Goal: Task Accomplishment & Management: Use online tool/utility

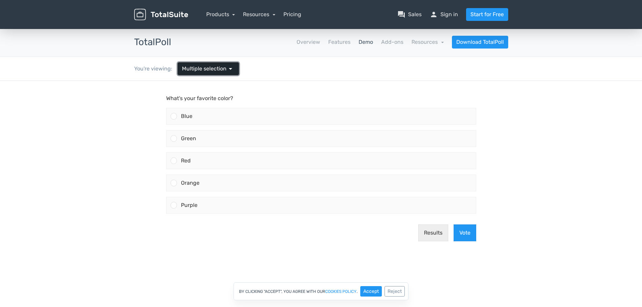
click at [218, 69] on span "Multiple selection" at bounding box center [204, 69] width 45 height 8
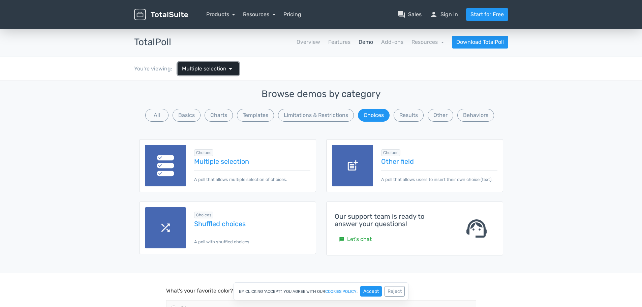
click at [217, 69] on span "Multiple selection" at bounding box center [204, 69] width 45 height 8
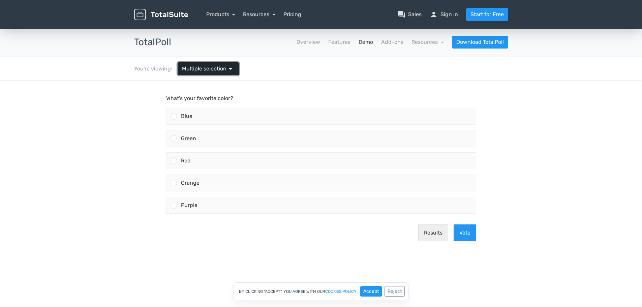
click at [217, 69] on span "Multiple selection" at bounding box center [204, 69] width 45 height 8
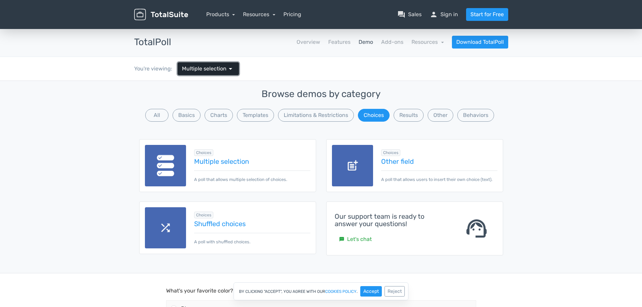
click at [216, 69] on span "Multiple selection" at bounding box center [204, 69] width 45 height 8
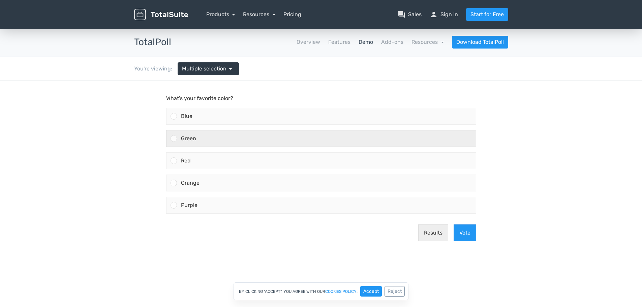
click at [212, 140] on div "Green" at bounding box center [326, 138] width 299 height 16
click at [174, 139] on input "Green" at bounding box center [174, 139] width 0 height 0
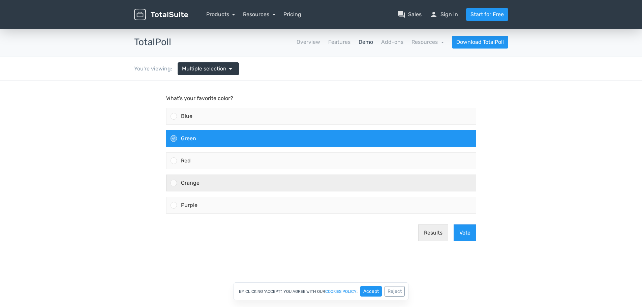
click at [224, 187] on div "Orange" at bounding box center [326, 183] width 299 height 16
click at [174, 183] on input "Orange" at bounding box center [174, 183] width 0 height 0
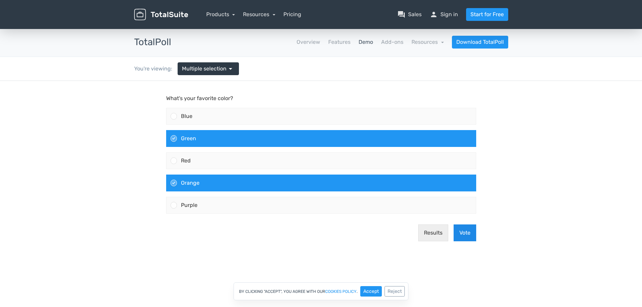
click at [468, 234] on button "Vote" at bounding box center [465, 233] width 23 height 17
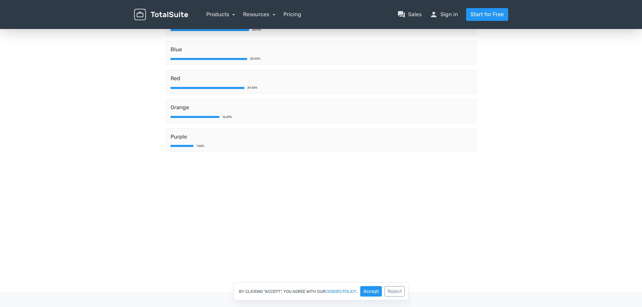
scroll to position [112, 0]
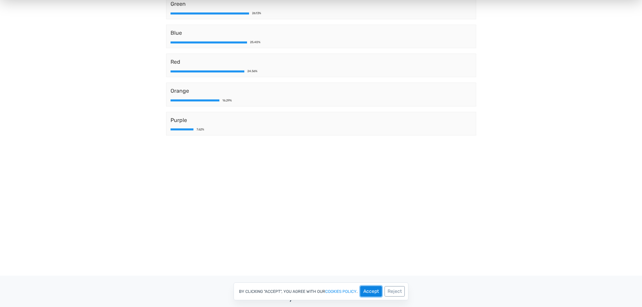
click at [372, 289] on button "Accept" at bounding box center [371, 291] width 22 height 10
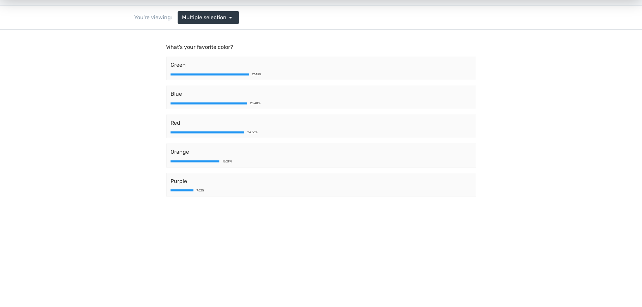
scroll to position [0, 0]
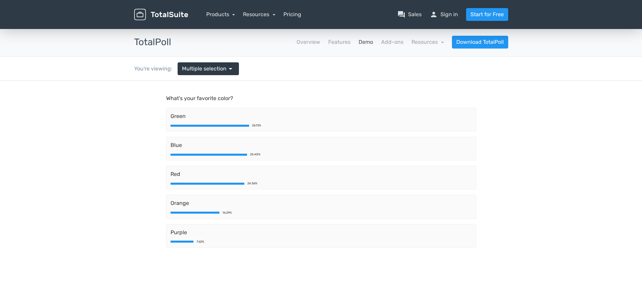
click at [535, 122] on body "What's your favorite color? Green 26.13% Blue 25.40% Red 24.56% Orange 16.29% P…" at bounding box center [321, 186] width 642 height 210
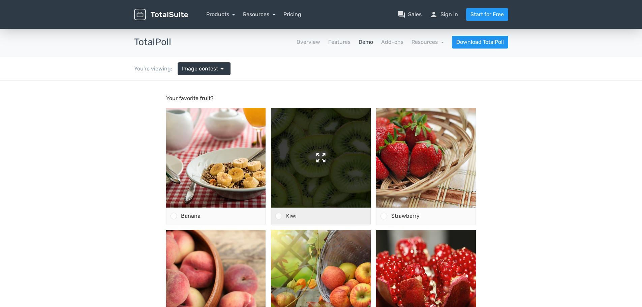
click at [323, 169] on img at bounding box center [321, 158] width 100 height 100
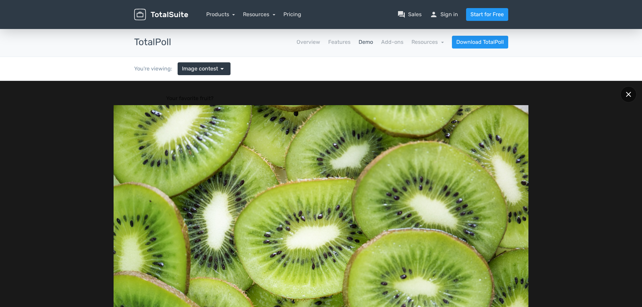
click at [627, 95] on icon at bounding box center [628, 94] width 5 height 5
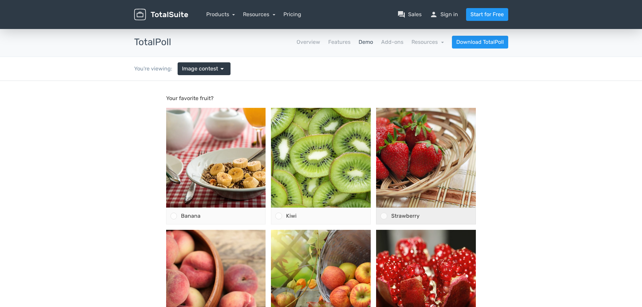
click at [386, 217] on div at bounding box center [384, 216] width 6 height 6
click at [384, 216] on input "Strawberry" at bounding box center [384, 216] width 0 height 0
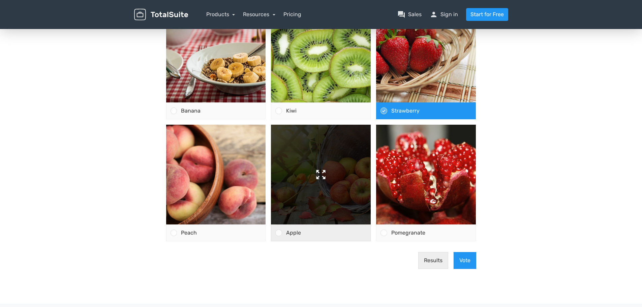
scroll to position [112, 0]
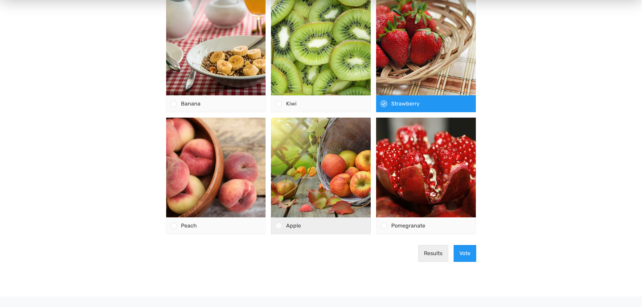
click at [292, 227] on span "Apple" at bounding box center [293, 226] width 15 height 6
click at [279, 226] on input "Apple" at bounding box center [279, 226] width 0 height 0
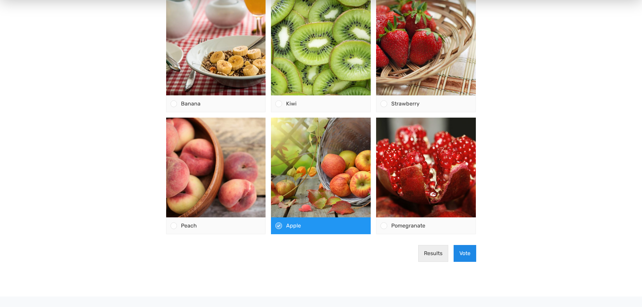
click at [467, 255] on button "Vote" at bounding box center [465, 253] width 23 height 17
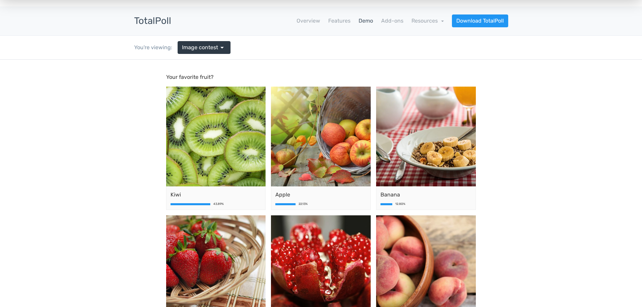
scroll to position [0, 0]
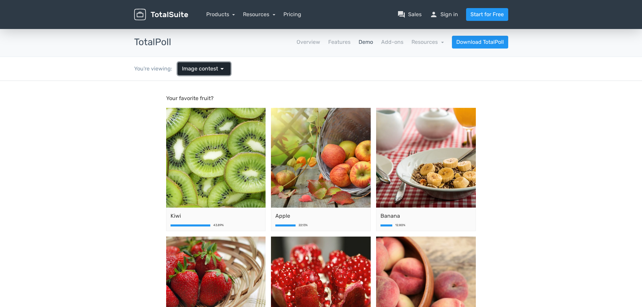
click at [195, 68] on span "Image contest" at bounding box center [200, 69] width 36 height 8
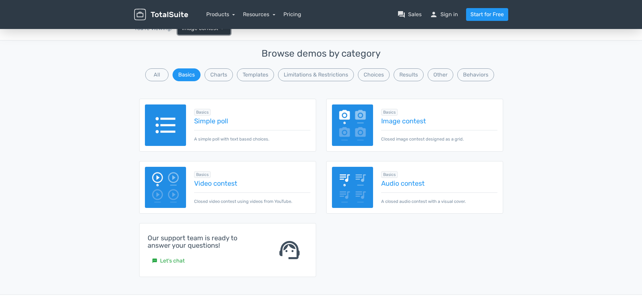
scroll to position [56, 0]
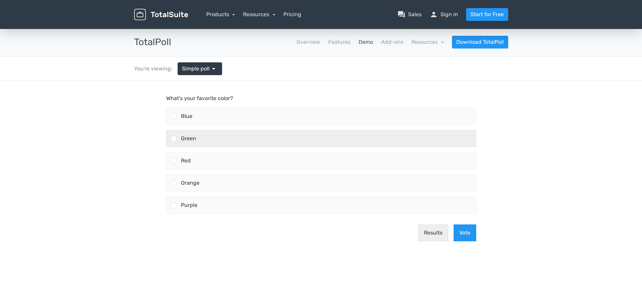
click at [188, 135] on div "Green" at bounding box center [326, 138] width 299 height 16
click at [174, 139] on input "Green" at bounding box center [174, 139] width 0 height 0
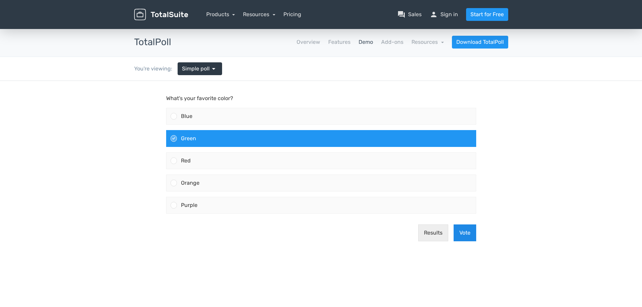
click at [470, 234] on button "Vote" at bounding box center [465, 233] width 23 height 17
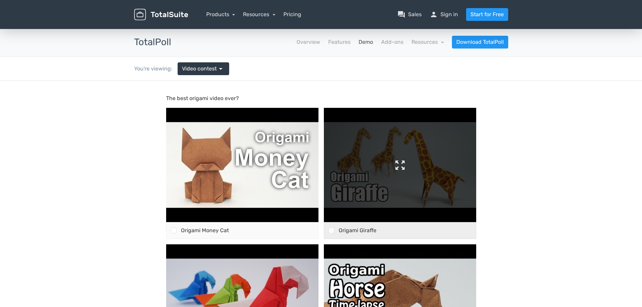
click at [399, 166] on img at bounding box center [400, 165] width 152 height 114
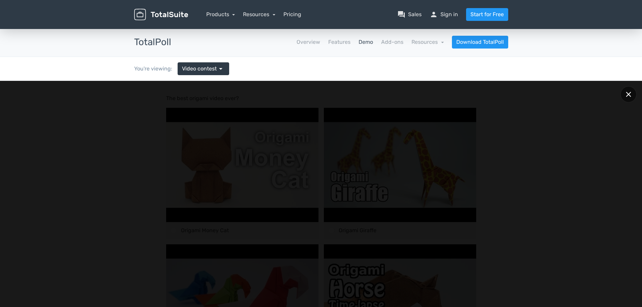
click at [628, 93] on icon at bounding box center [628, 94] width 5 height 5
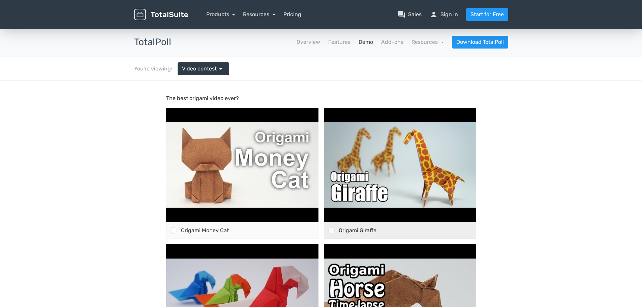
click at [341, 232] on span "Origami Giraffe" at bounding box center [358, 230] width 38 height 6
click at [331, 231] on input "Origami Giraffe" at bounding box center [331, 231] width 0 height 0
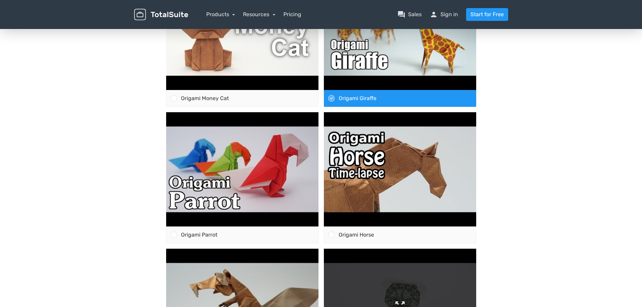
scroll to position [169, 0]
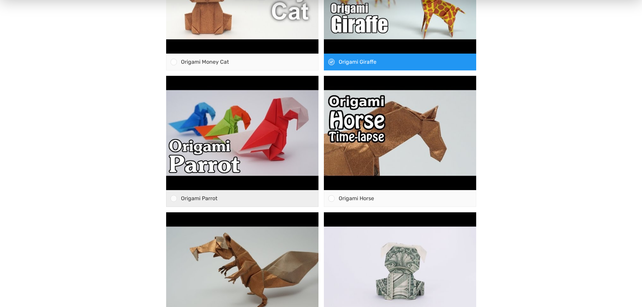
click at [222, 201] on div "Origami Parrot" at bounding box center [247, 198] width 141 height 16
click at [174, 199] on input "Origami Parrot" at bounding box center [174, 199] width 0 height 0
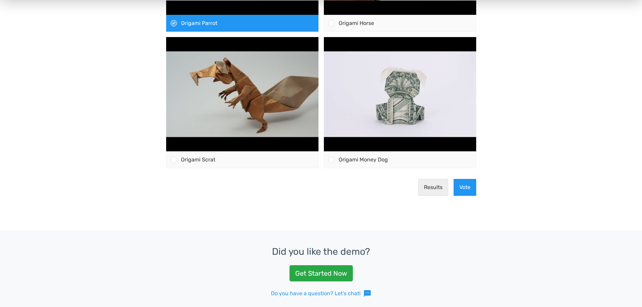
scroll to position [449, 0]
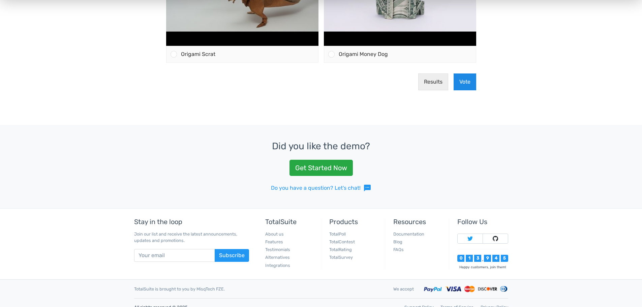
click at [468, 83] on button "Vote" at bounding box center [465, 82] width 23 height 17
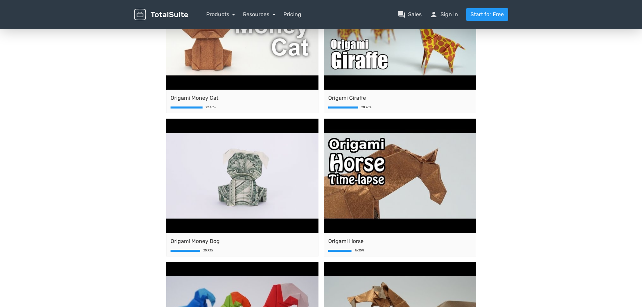
scroll to position [0, 0]
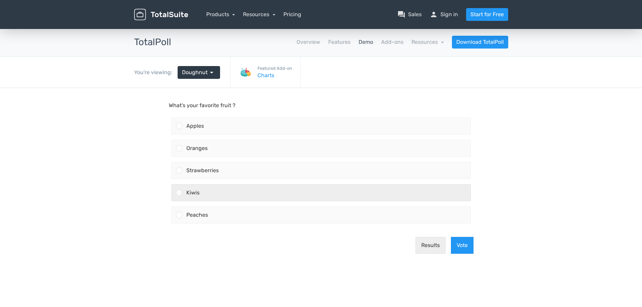
click at [207, 185] on div "Kiwis" at bounding box center [326, 193] width 288 height 16
click at [179, 193] on input "Kiwis" at bounding box center [179, 193] width 0 height 0
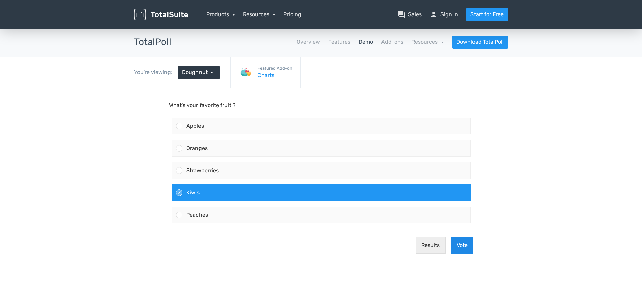
click at [464, 242] on button "Vote" at bounding box center [462, 245] width 23 height 17
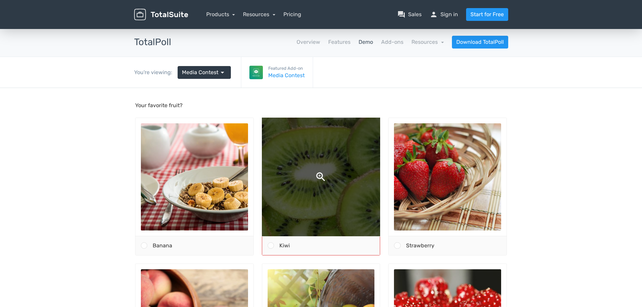
click at [317, 166] on img at bounding box center [321, 177] width 227 height 227
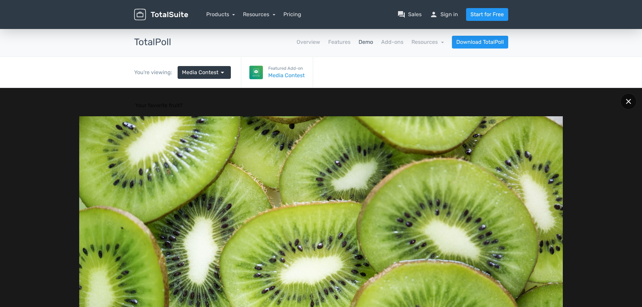
click at [630, 100] on icon at bounding box center [628, 101] width 5 height 5
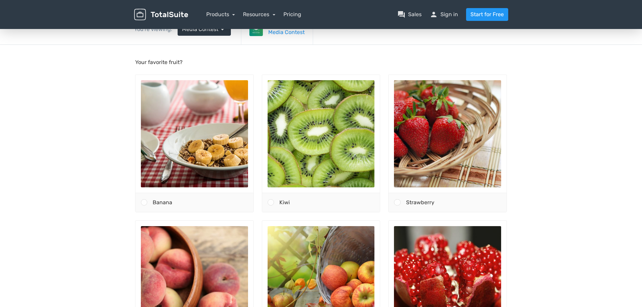
scroll to position [56, 0]
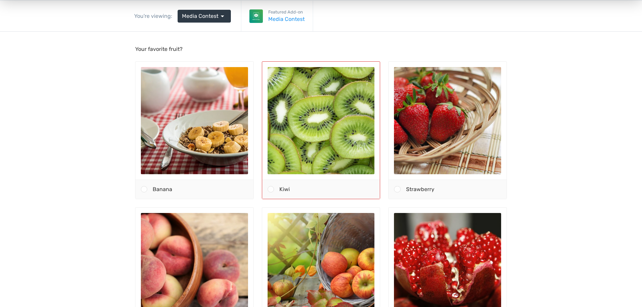
click at [283, 190] on span "Kiwi" at bounding box center [285, 189] width 10 height 6
click at [271, 189] on input "Kiwi" at bounding box center [271, 189] width 0 height 0
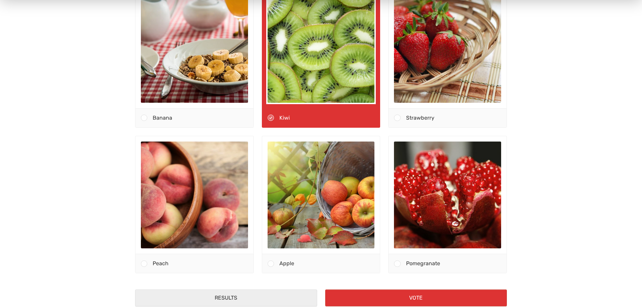
scroll to position [169, 0]
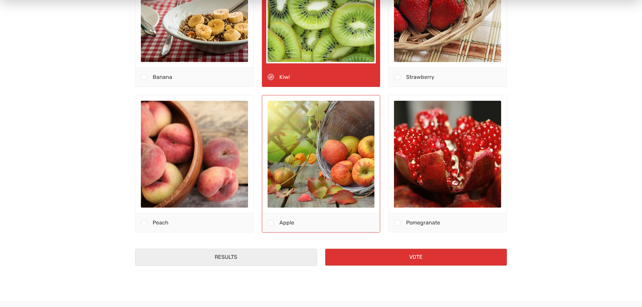
click at [299, 226] on div "Apple" at bounding box center [327, 223] width 106 height 19
click at [271, 223] on input "Apple" at bounding box center [271, 223] width 0 height 0
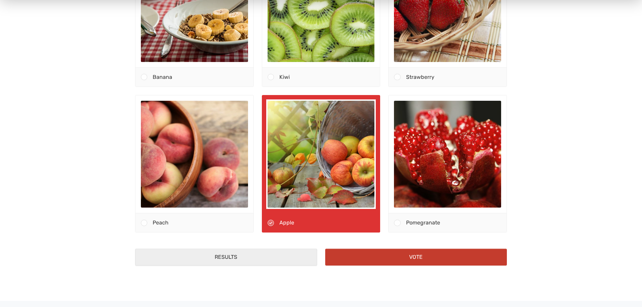
click at [416, 255] on button "Vote" at bounding box center [416, 257] width 182 height 17
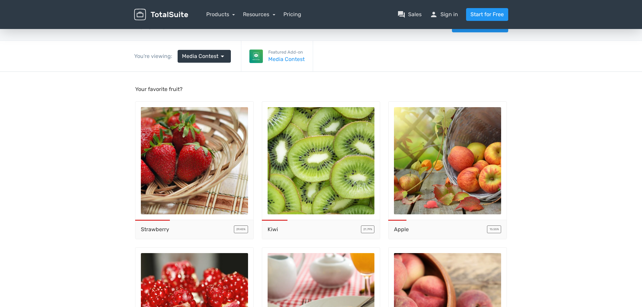
scroll to position [0, 0]
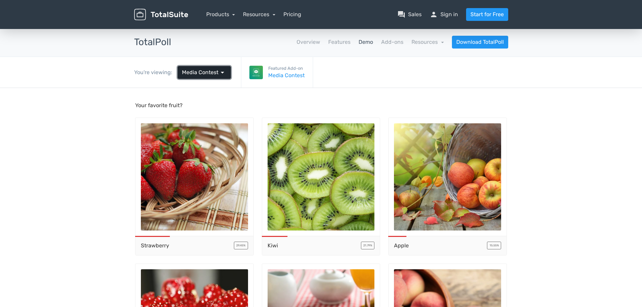
click at [210, 72] on span "Media Contest" at bounding box center [200, 72] width 36 height 8
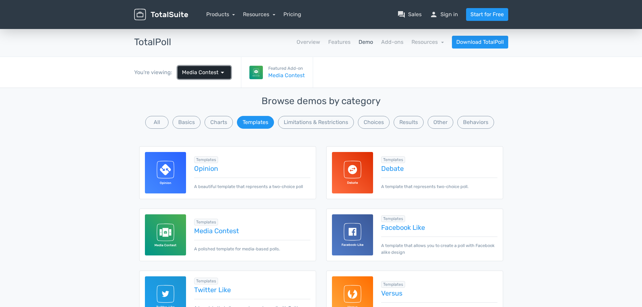
click at [218, 76] on span "arrow_drop_down" at bounding box center [222, 72] width 8 height 8
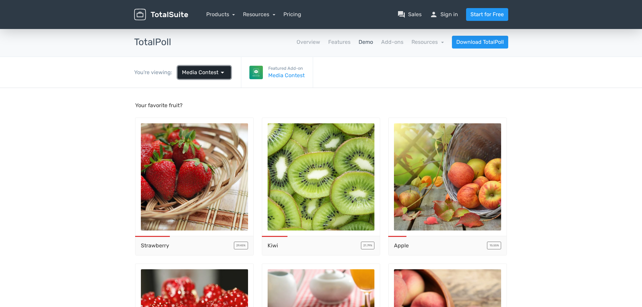
click at [218, 76] on span "arrow_drop_down" at bounding box center [222, 72] width 8 height 8
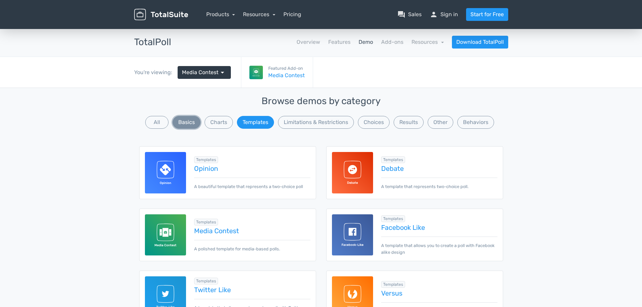
click at [185, 122] on button "Basics" at bounding box center [187, 122] width 28 height 13
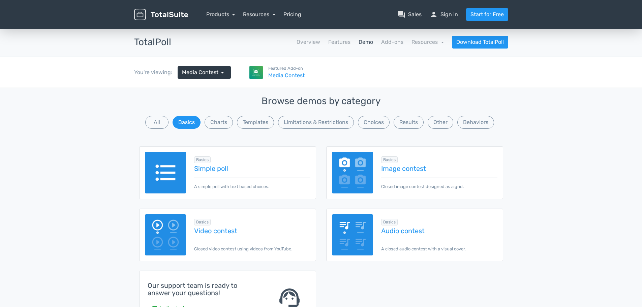
click at [163, 172] on img at bounding box center [165, 172] width 41 height 41
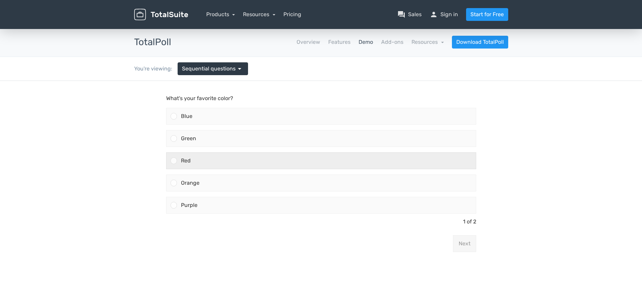
click at [294, 158] on div "Red" at bounding box center [326, 161] width 299 height 16
click at [174, 161] on input "Red" at bounding box center [174, 161] width 0 height 0
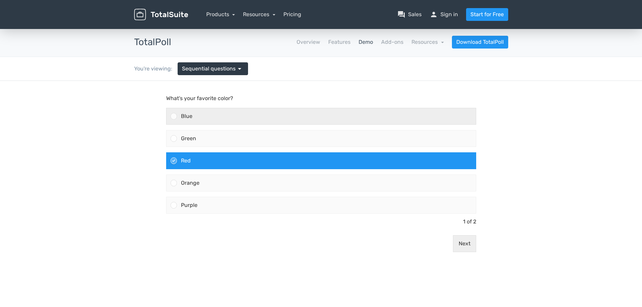
click at [277, 115] on div "Blue" at bounding box center [326, 116] width 299 height 16
click at [174, 116] on input "Blue" at bounding box center [174, 116] width 0 height 0
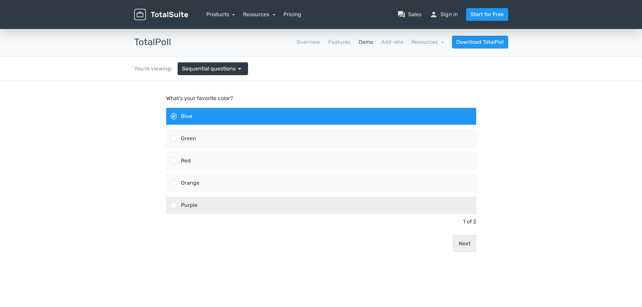
click at [284, 206] on div "Purple" at bounding box center [326, 205] width 299 height 16
click at [174, 205] on input "Purple" at bounding box center [174, 205] width 0 height 0
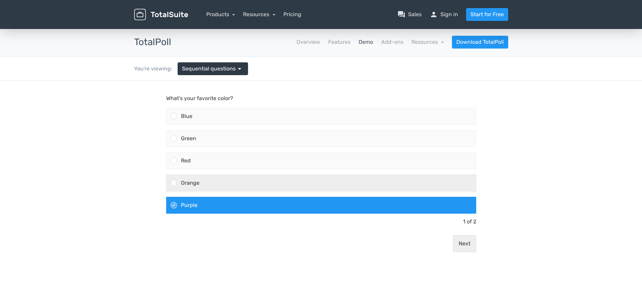
click at [273, 181] on div "Orange" at bounding box center [326, 183] width 299 height 16
click at [174, 183] on input "Orange" at bounding box center [174, 183] width 0 height 0
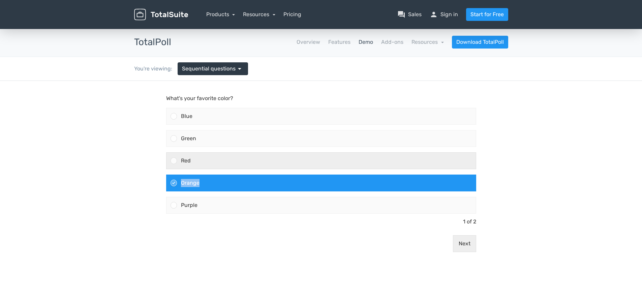
drag, startPoint x: 273, startPoint y: 182, endPoint x: 269, endPoint y: 163, distance: 19.6
click at [269, 163] on div "Blue Green Red Orange" at bounding box center [322, 160] width 316 height 111
click at [272, 172] on label "Red" at bounding box center [322, 161] width 316 height 22
click at [174, 161] on input "Red" at bounding box center [174, 161] width 0 height 0
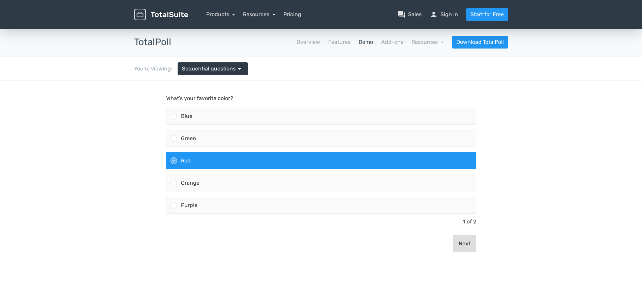
click at [461, 248] on button "Next" at bounding box center [464, 243] width 23 height 17
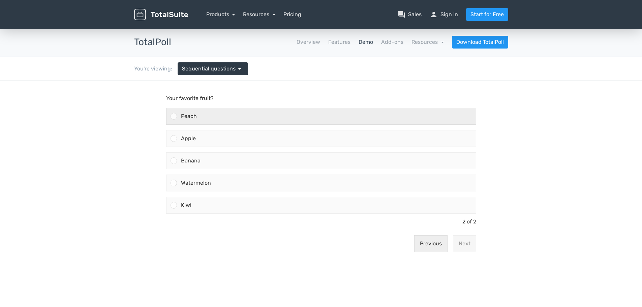
click at [244, 119] on div "Peach" at bounding box center [326, 116] width 299 height 16
click at [174, 116] on input "Peach" at bounding box center [174, 116] width 0 height 0
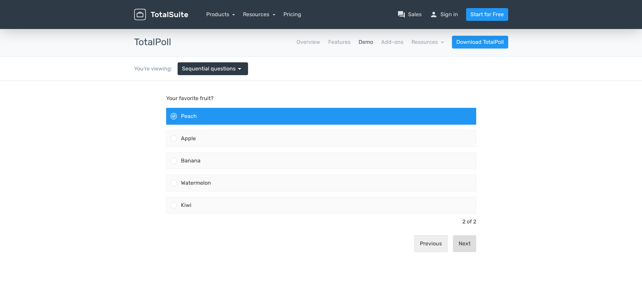
click at [469, 242] on button "Next" at bounding box center [464, 243] width 23 height 17
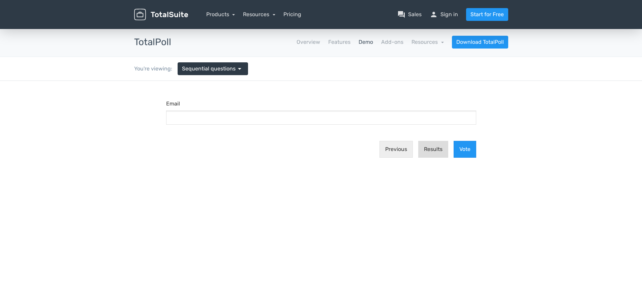
click at [430, 144] on button "Results" at bounding box center [433, 149] width 30 height 17
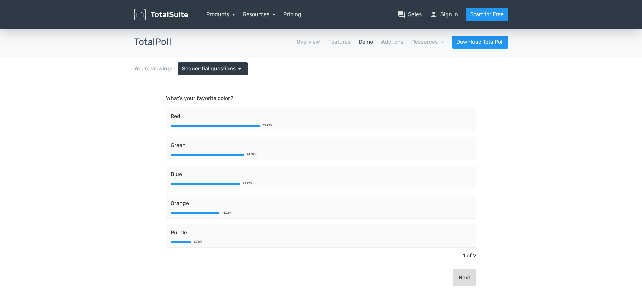
click at [461, 279] on button "Next" at bounding box center [464, 277] width 23 height 17
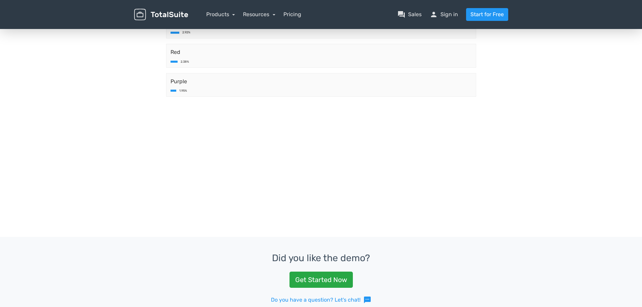
scroll to position [169, 0]
